Goal: Task Accomplishment & Management: Manage account settings

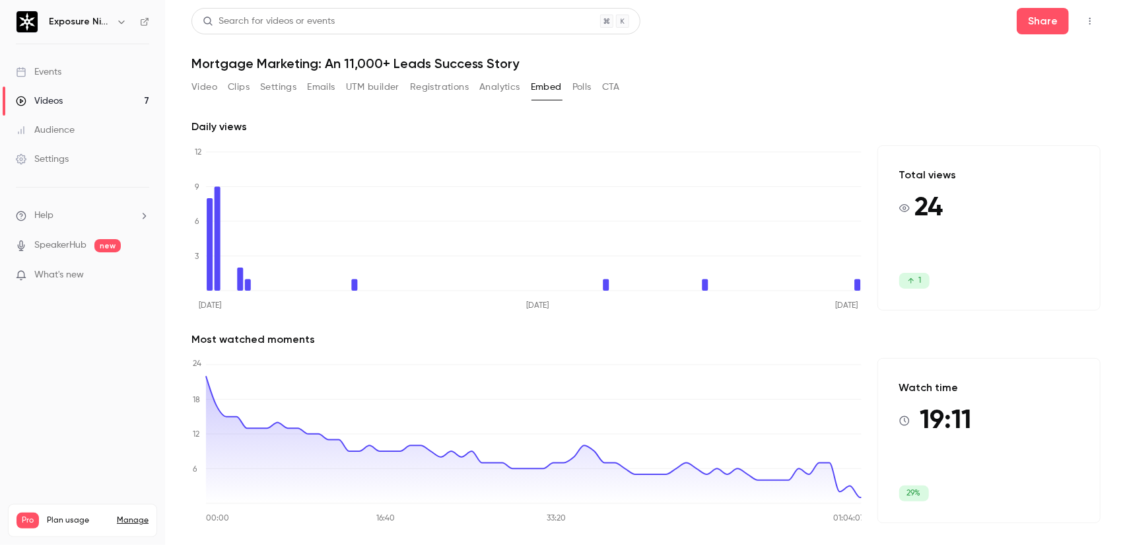
click at [96, 105] on link "Videos 7" at bounding box center [82, 101] width 165 height 29
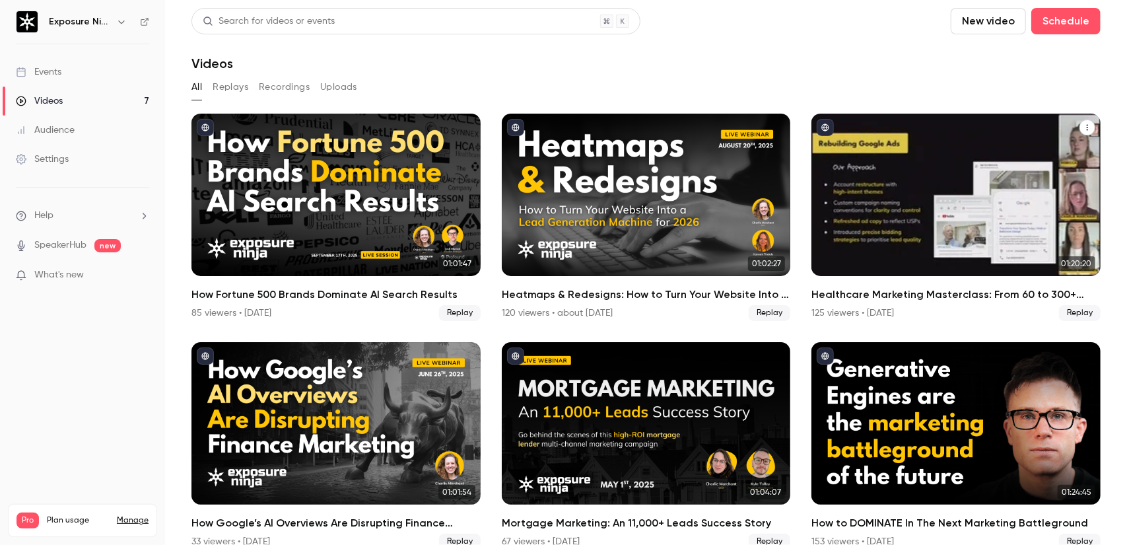
click at [828, 166] on div "Healthcare Marketing Masterclass: From 60 to 300+ Monthly Leads in Only 9 Months" at bounding box center [956, 195] width 289 height 162
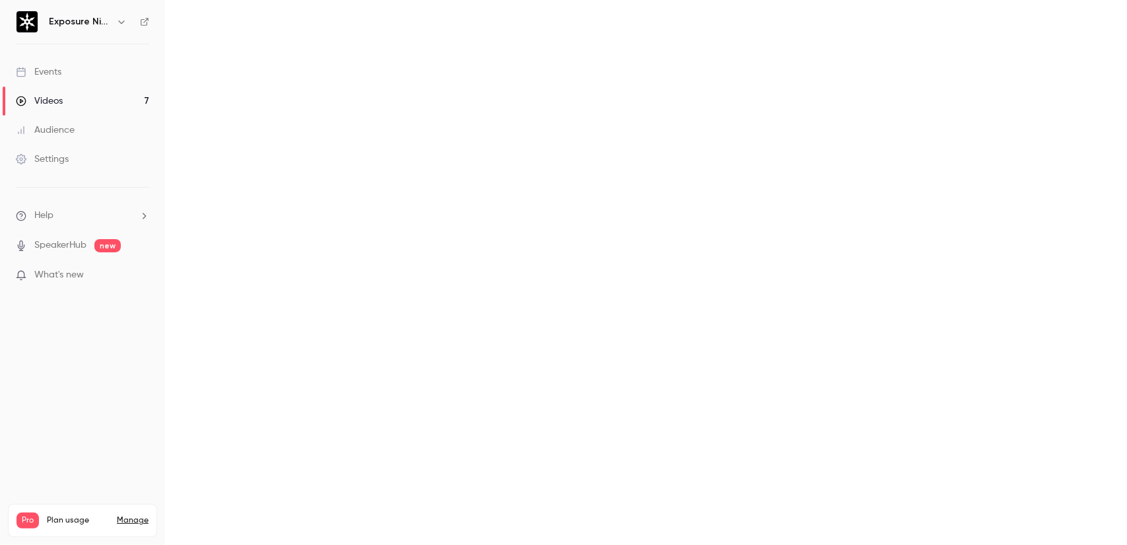
click at [828, 166] on main at bounding box center [646, 272] width 962 height 545
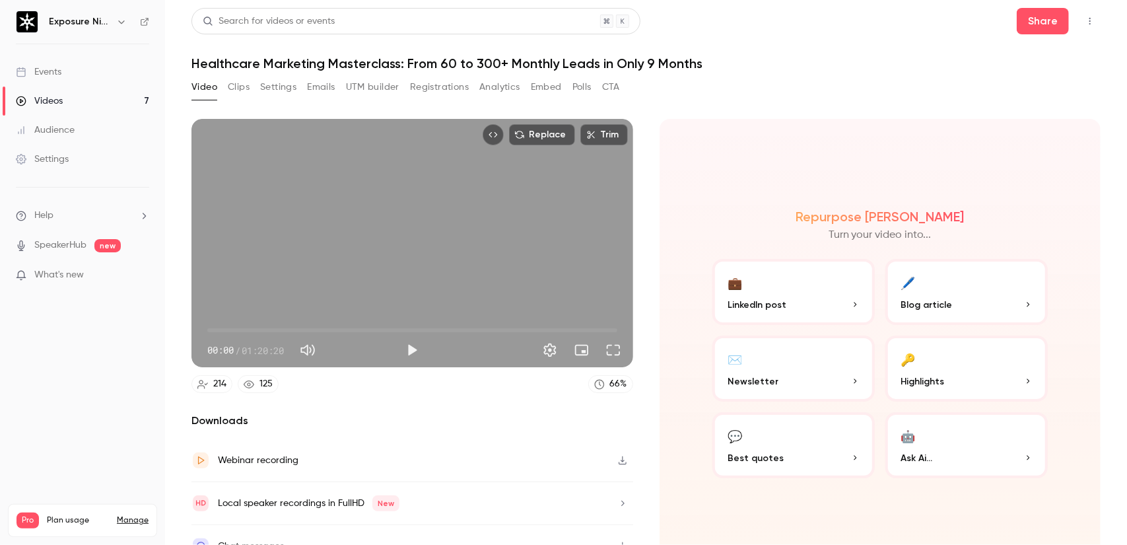
click at [732, 68] on h1 "Healthcare Marketing Masterclass: From 60 to 300+ Monthly Leads in Only 9 Months" at bounding box center [647, 63] width 910 height 16
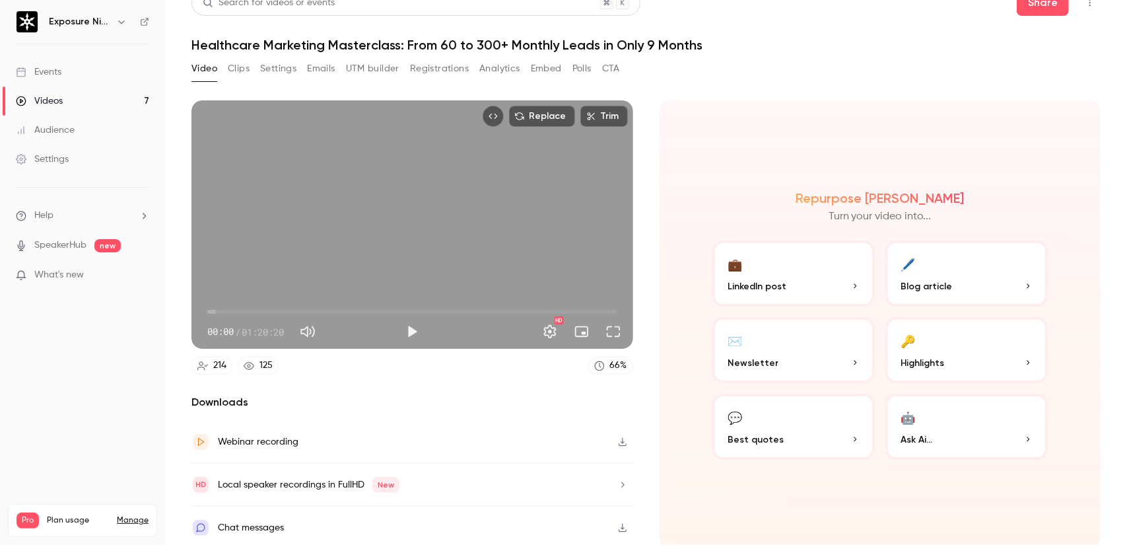
click at [550, 68] on button "Embed" at bounding box center [546, 68] width 31 height 21
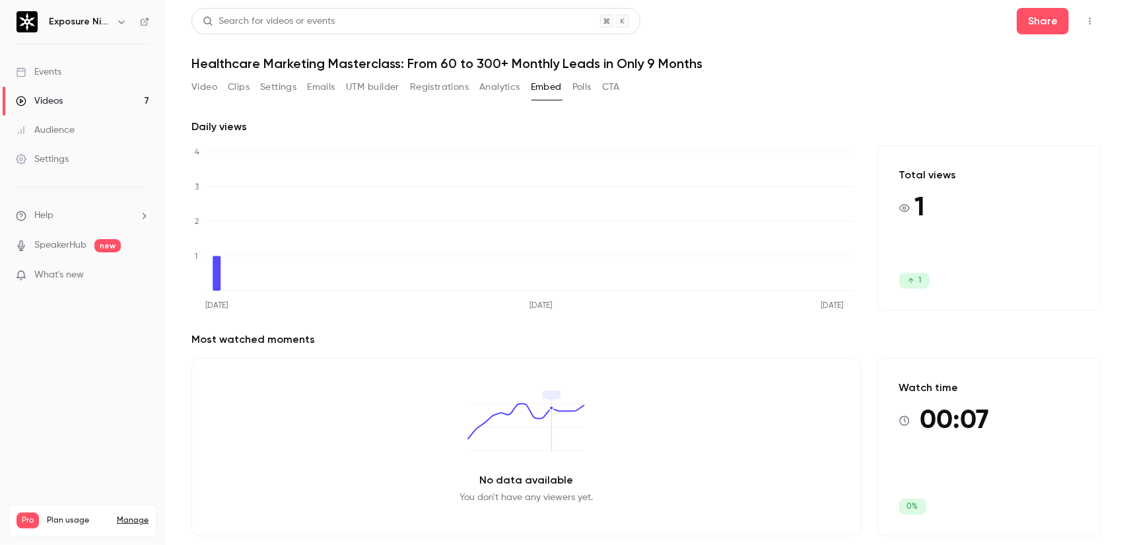
click at [419, 85] on button "Registrations" at bounding box center [439, 87] width 59 height 21
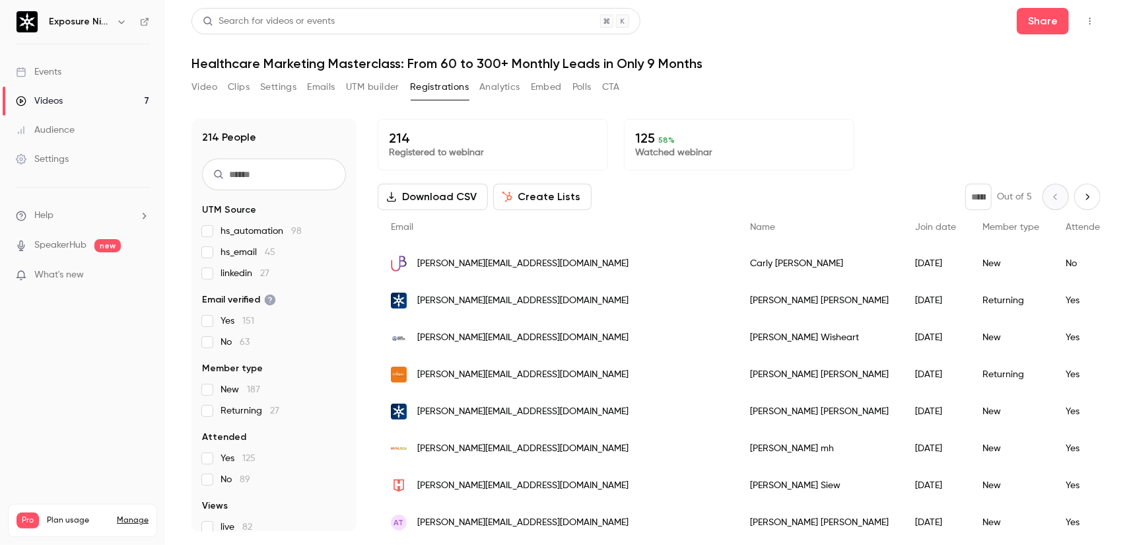
click at [1094, 18] on icon "Top Bar Actions" at bounding box center [1090, 21] width 11 height 9
click at [818, 50] on div at bounding box center [563, 272] width 1127 height 545
click at [143, 26] on icon at bounding box center [144, 21] width 9 height 9
click at [98, 161] on link "Settings" at bounding box center [82, 159] width 165 height 29
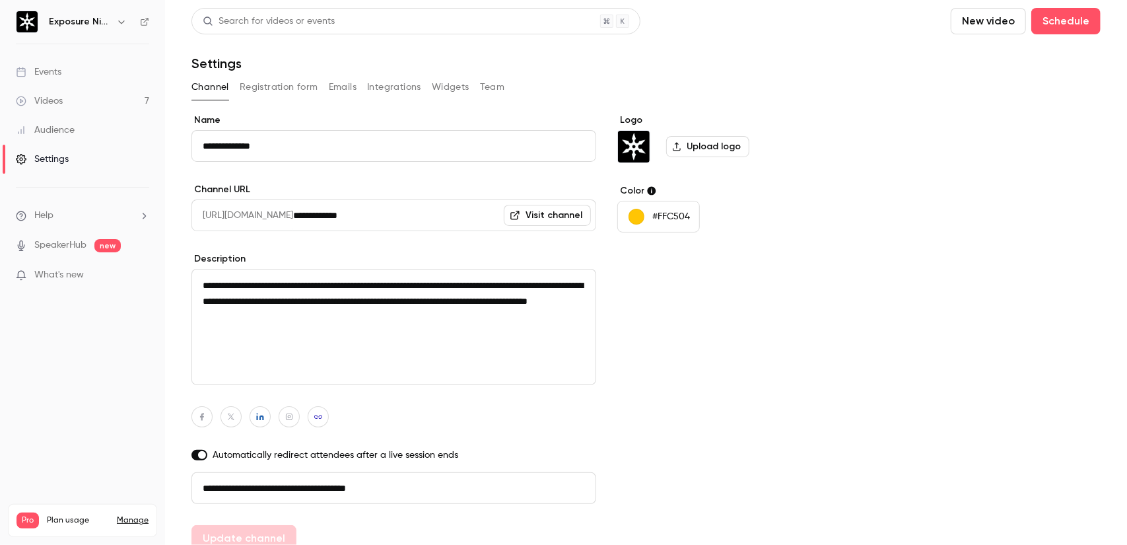
click at [288, 88] on button "Registration form" at bounding box center [279, 87] width 79 height 21
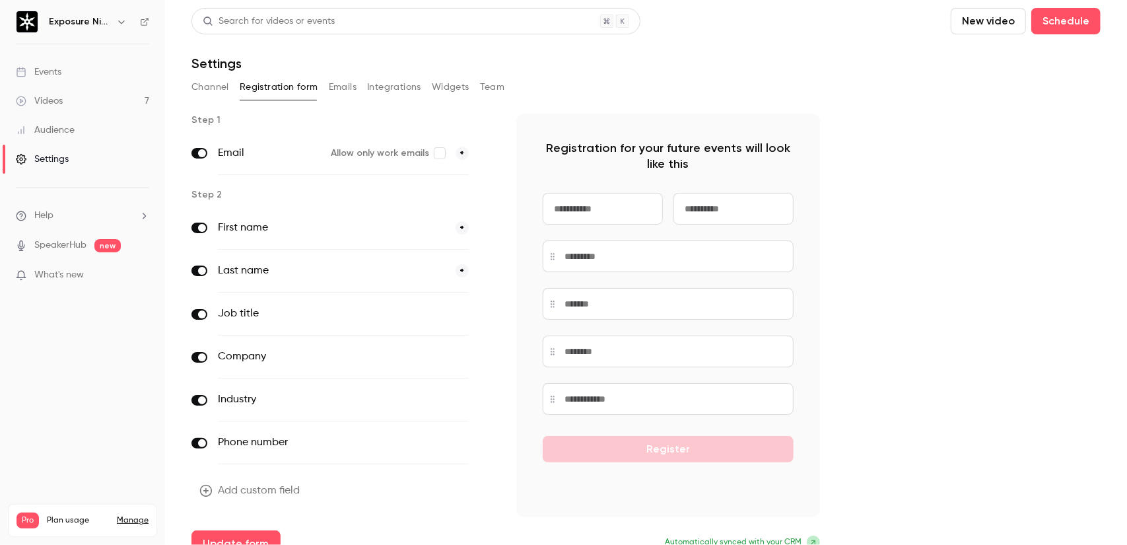
click at [588, 90] on div "Channel Registration form Emails Integrations Widgets Team" at bounding box center [647, 87] width 910 height 21
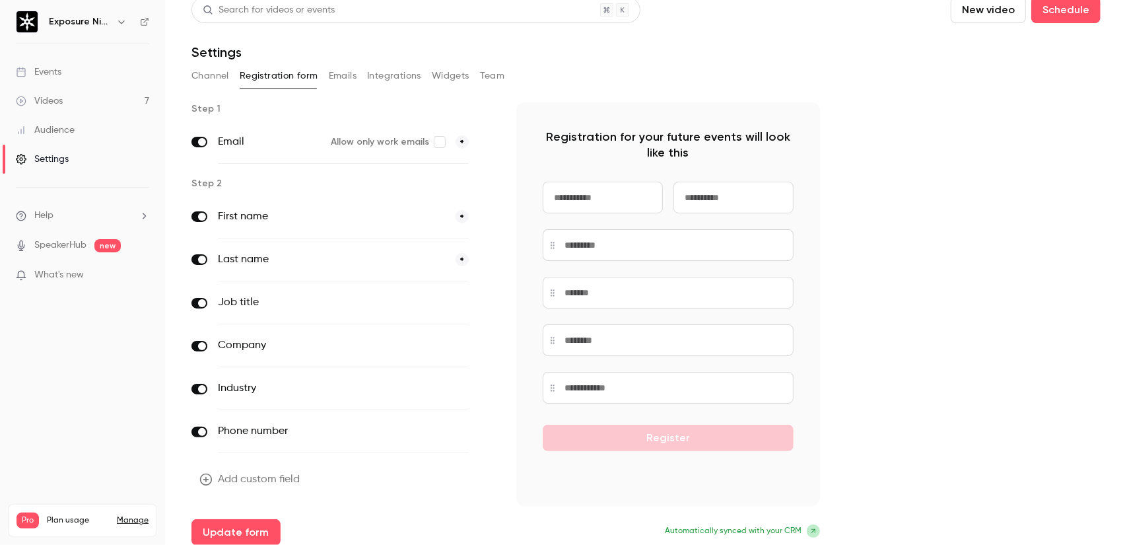
scroll to position [18, 0]
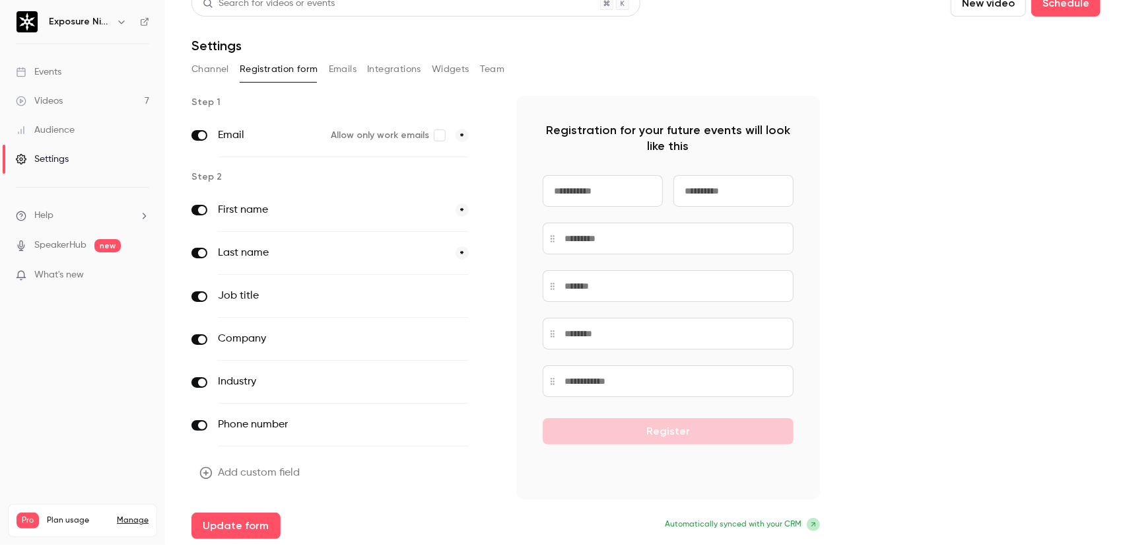
click at [452, 421] on button "optional" at bounding box center [447, 424] width 44 height 13
click at [254, 518] on button "Update form" at bounding box center [236, 526] width 89 height 26
click at [347, 75] on button "Emails" at bounding box center [343, 69] width 28 height 21
